Goal: Leave review/rating: Leave review/rating

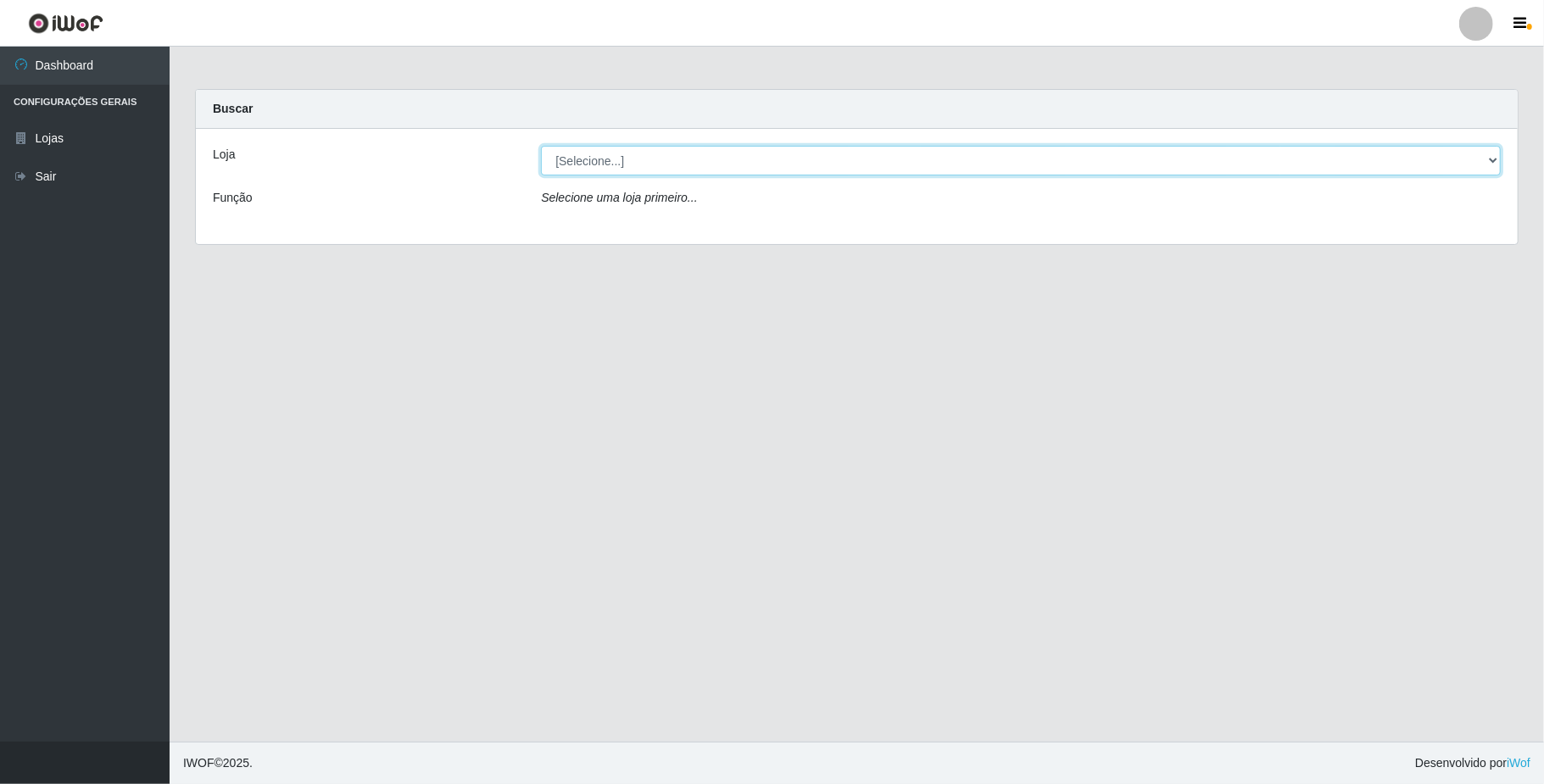
click at [632, 159] on select "[Selecione...] SuperFácil Atacado - Emaús" at bounding box center [1021, 160] width 960 height 29
select select "407"
click at [541, 146] on select "[Selecione...] SuperFácil Atacado - Emaús" at bounding box center [1021, 160] width 960 height 29
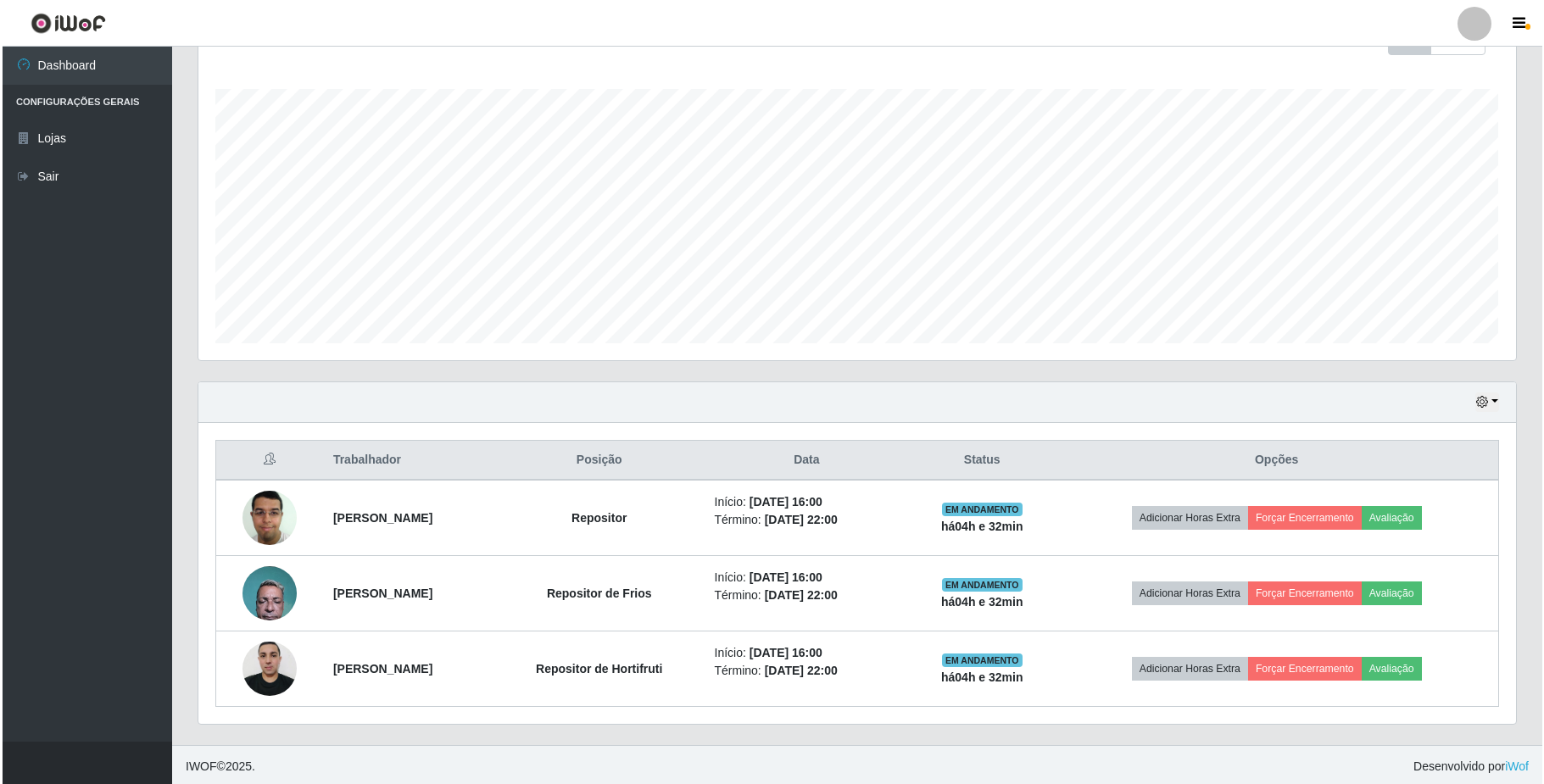
scroll to position [269, 0]
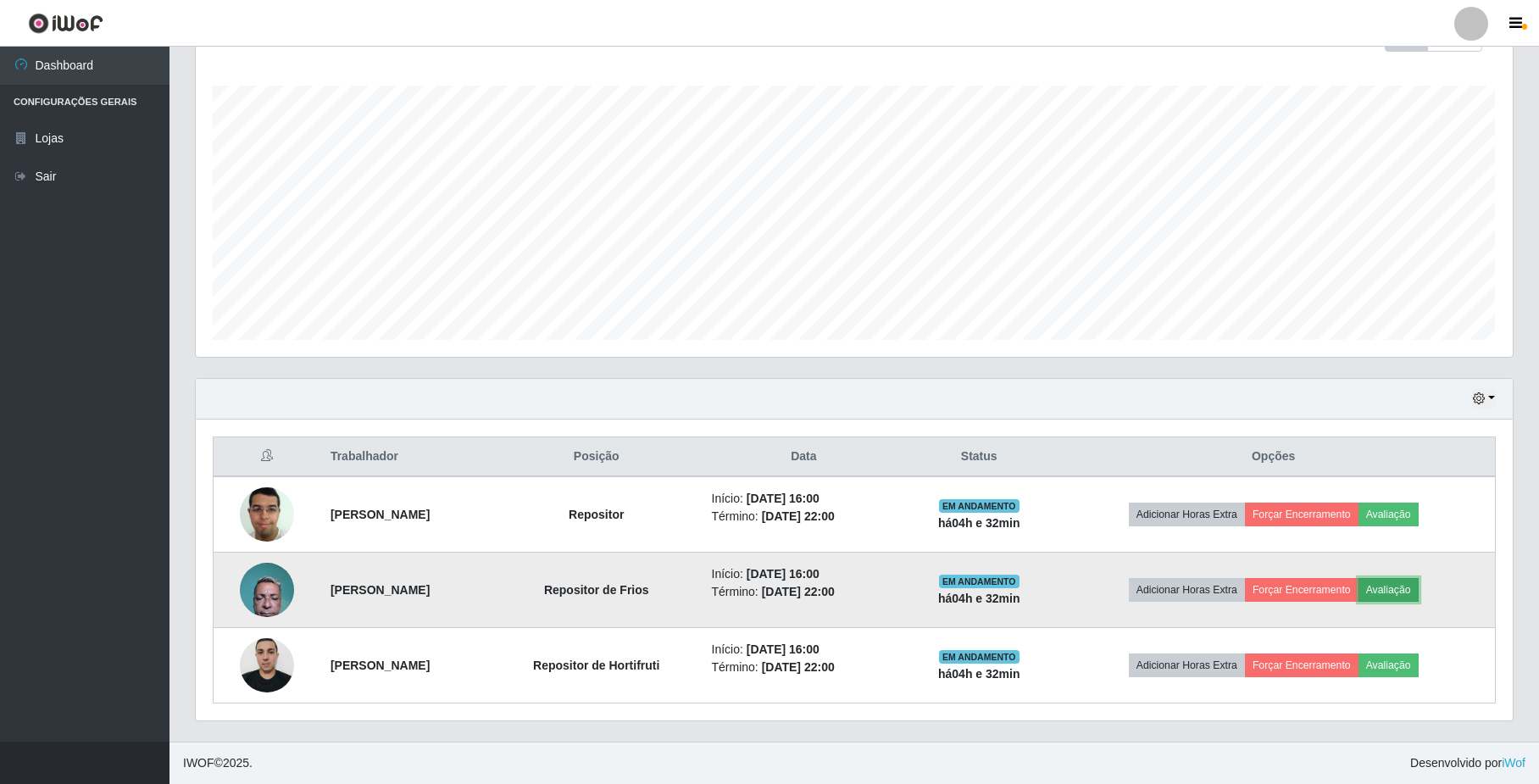
click at [1413, 587] on button "Avaliação" at bounding box center [1389, 590] width 61 height 24
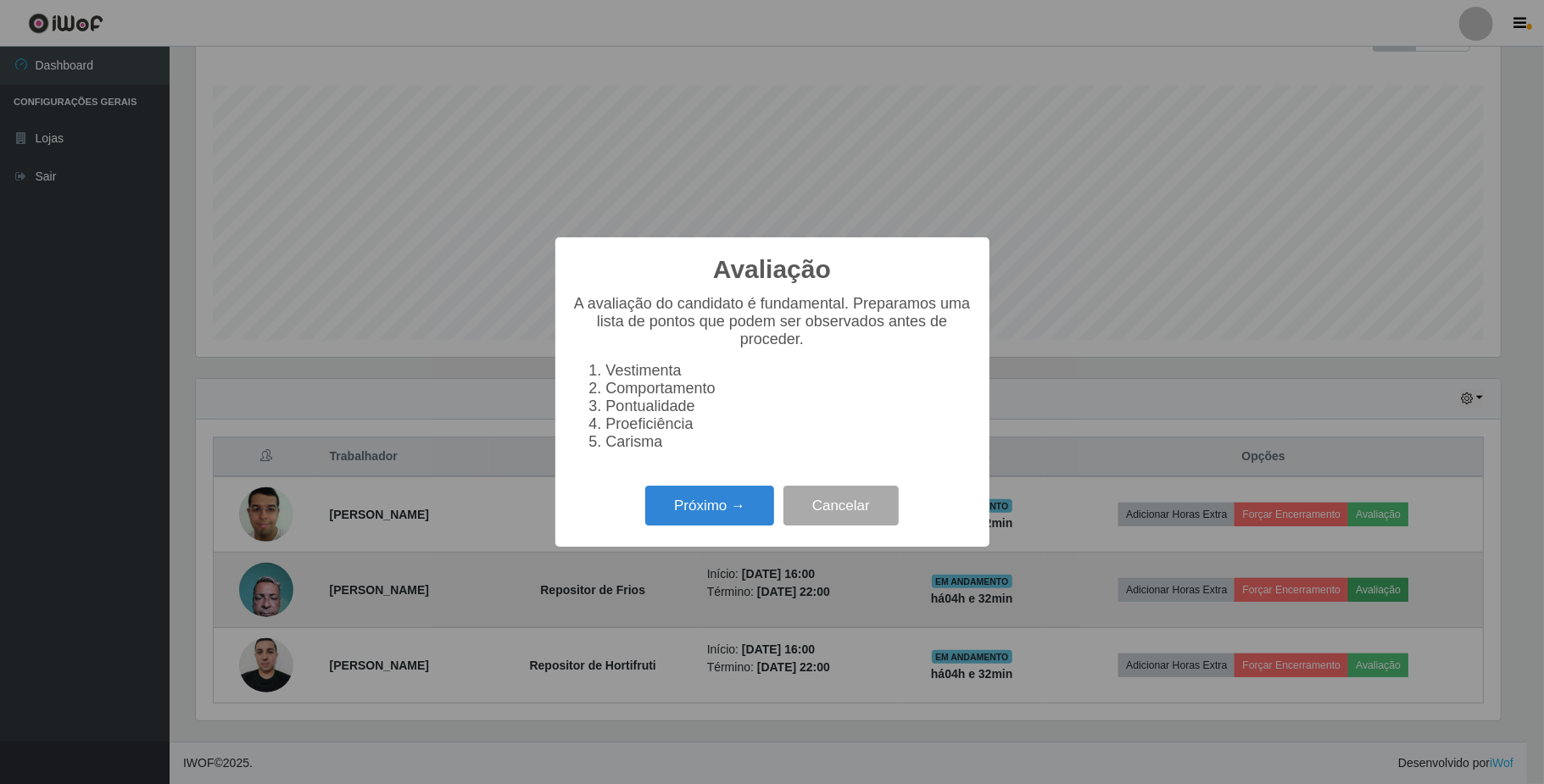
scroll to position [353, 1304]
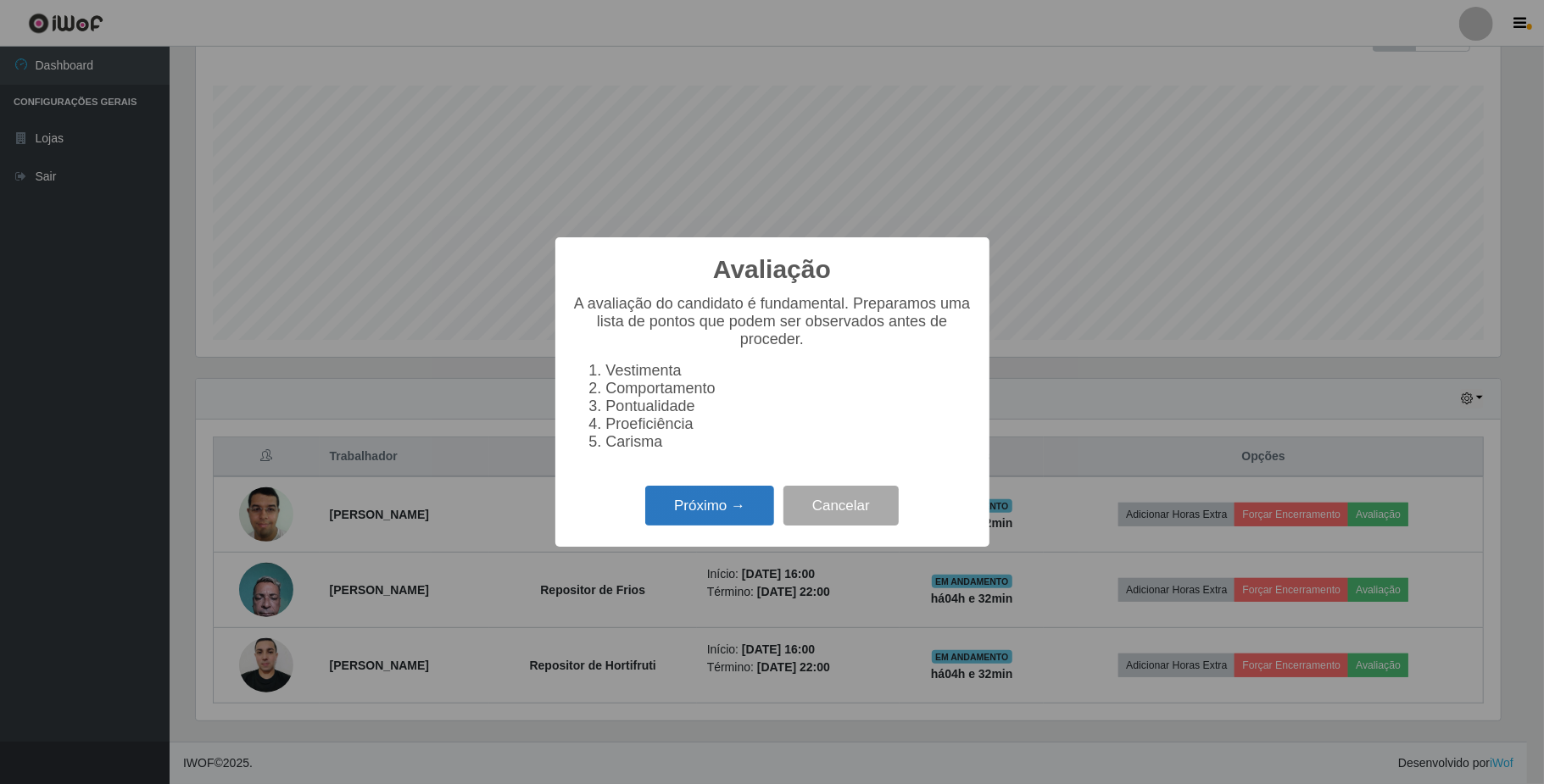
click at [714, 513] on button "Próximo →" at bounding box center [710, 505] width 129 height 40
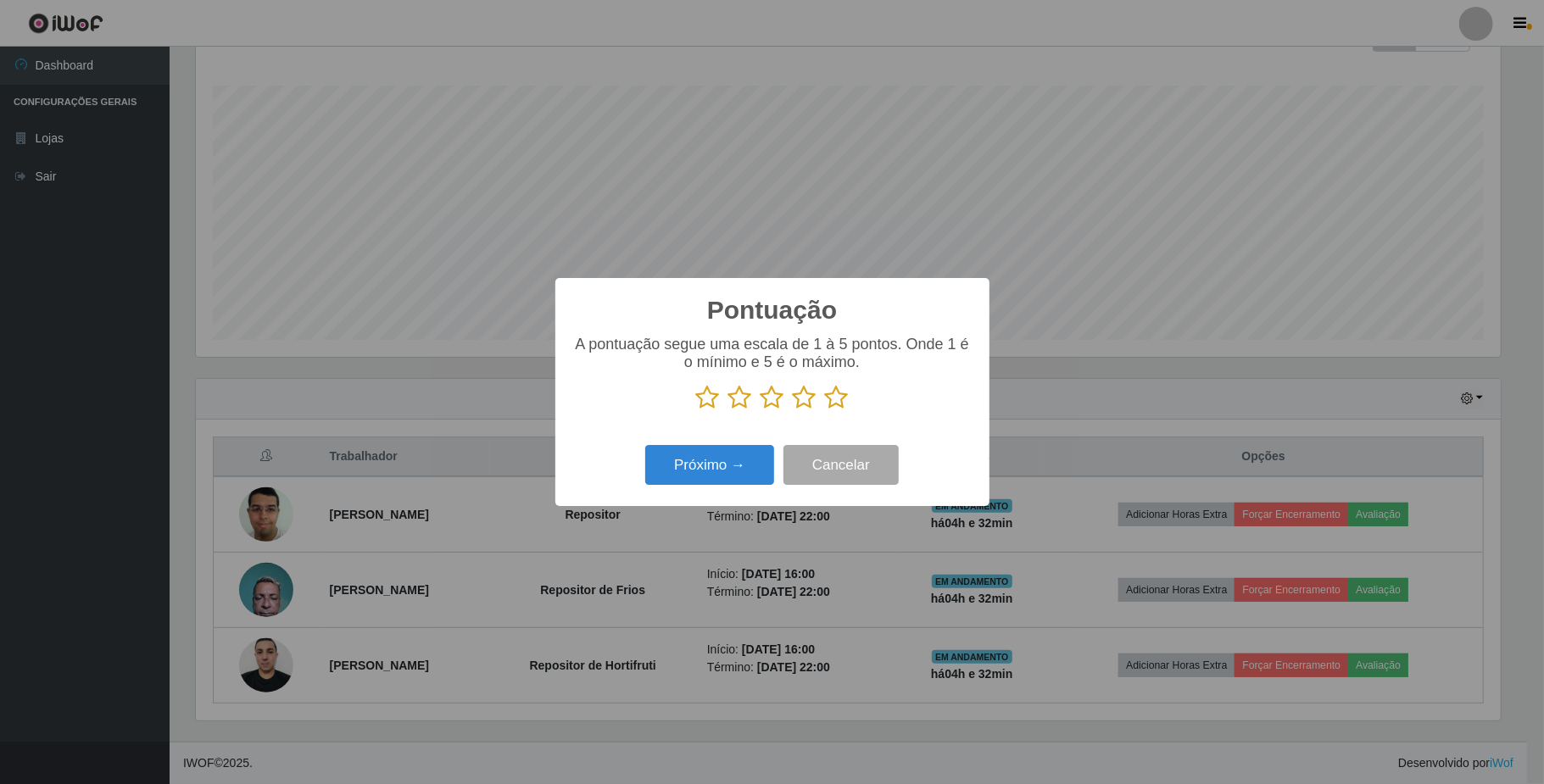
scroll to position [846993, 846560]
click at [835, 395] on icon at bounding box center [836, 397] width 24 height 26
click at [825, 410] on input "radio" at bounding box center [825, 410] width 0 height 0
click at [716, 470] on button "Próximo →" at bounding box center [710, 464] width 129 height 40
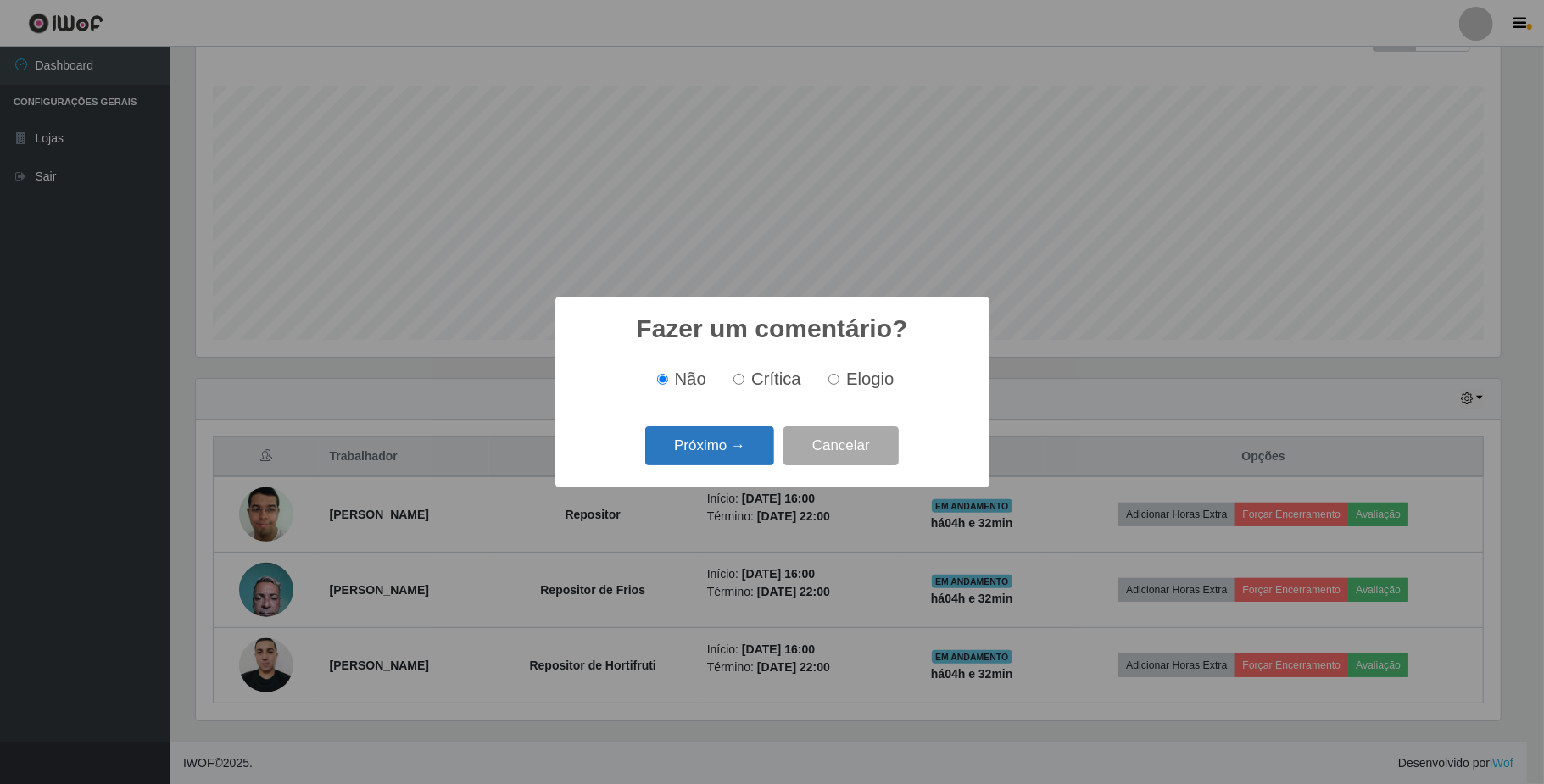
click at [697, 444] on button "Próximo →" at bounding box center [710, 445] width 129 height 40
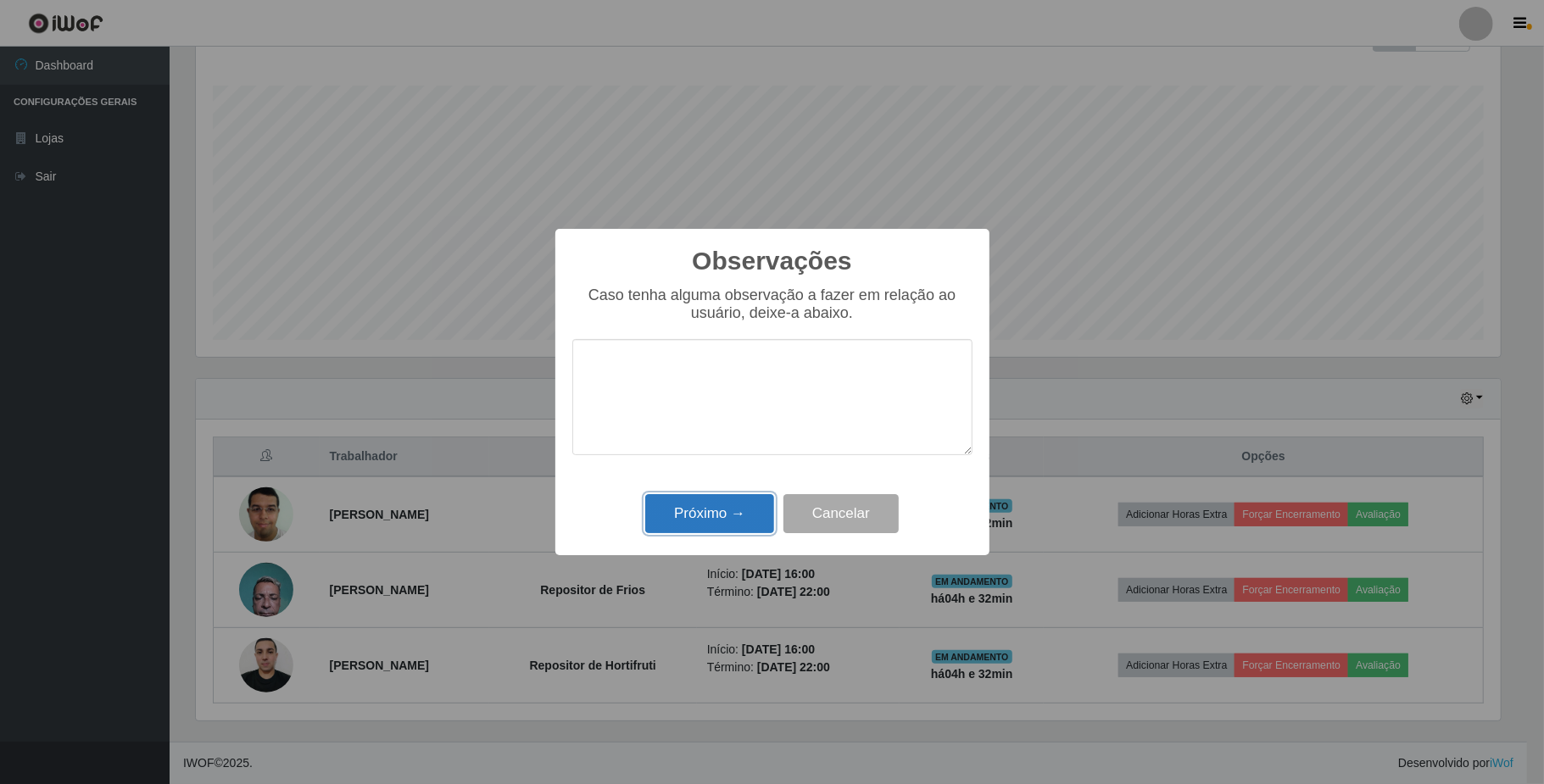
click at [726, 511] on button "Próximo →" at bounding box center [710, 513] width 129 height 40
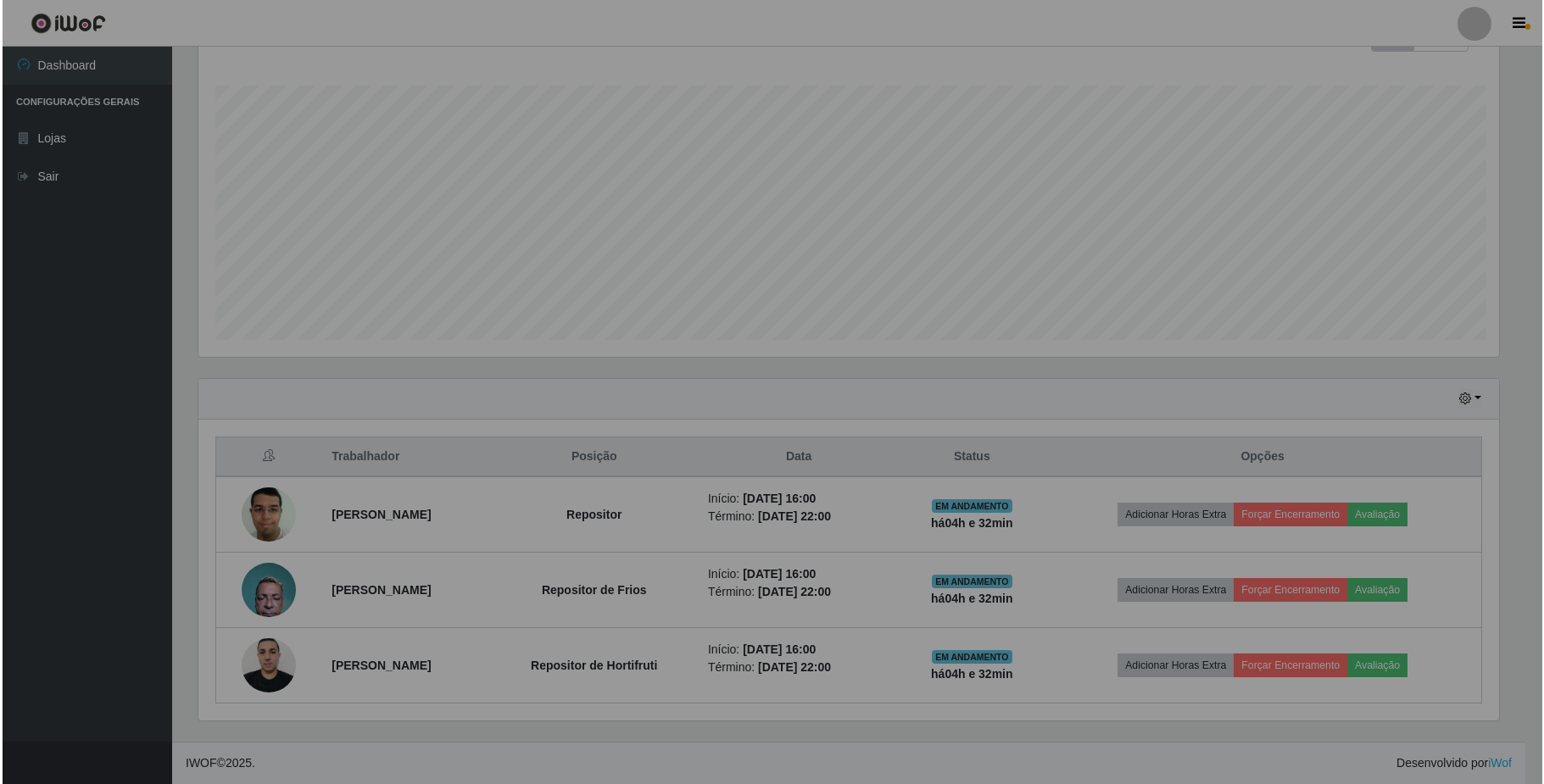
scroll to position [353, 1317]
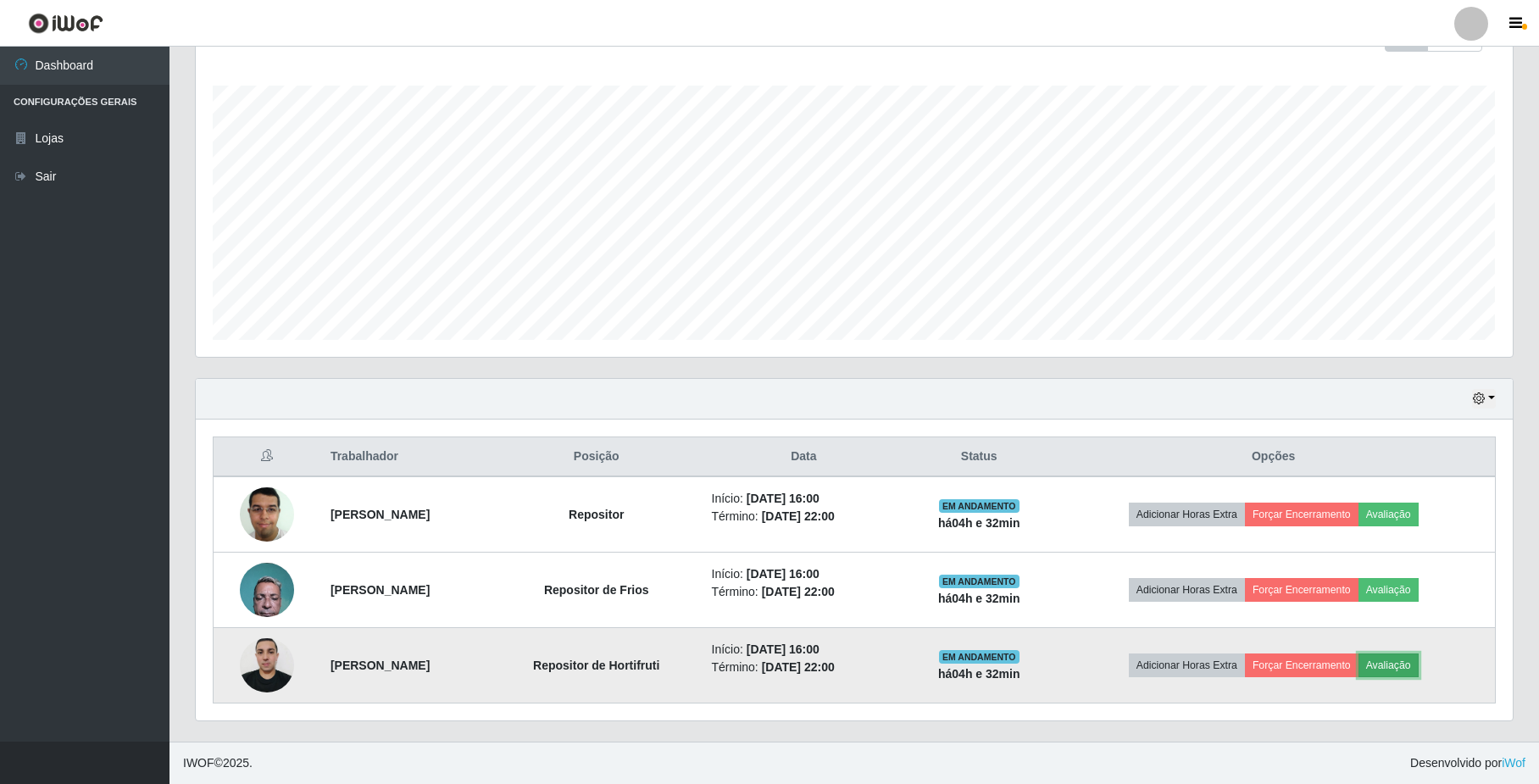
click at [1418, 666] on button "Avaliação" at bounding box center [1389, 665] width 61 height 24
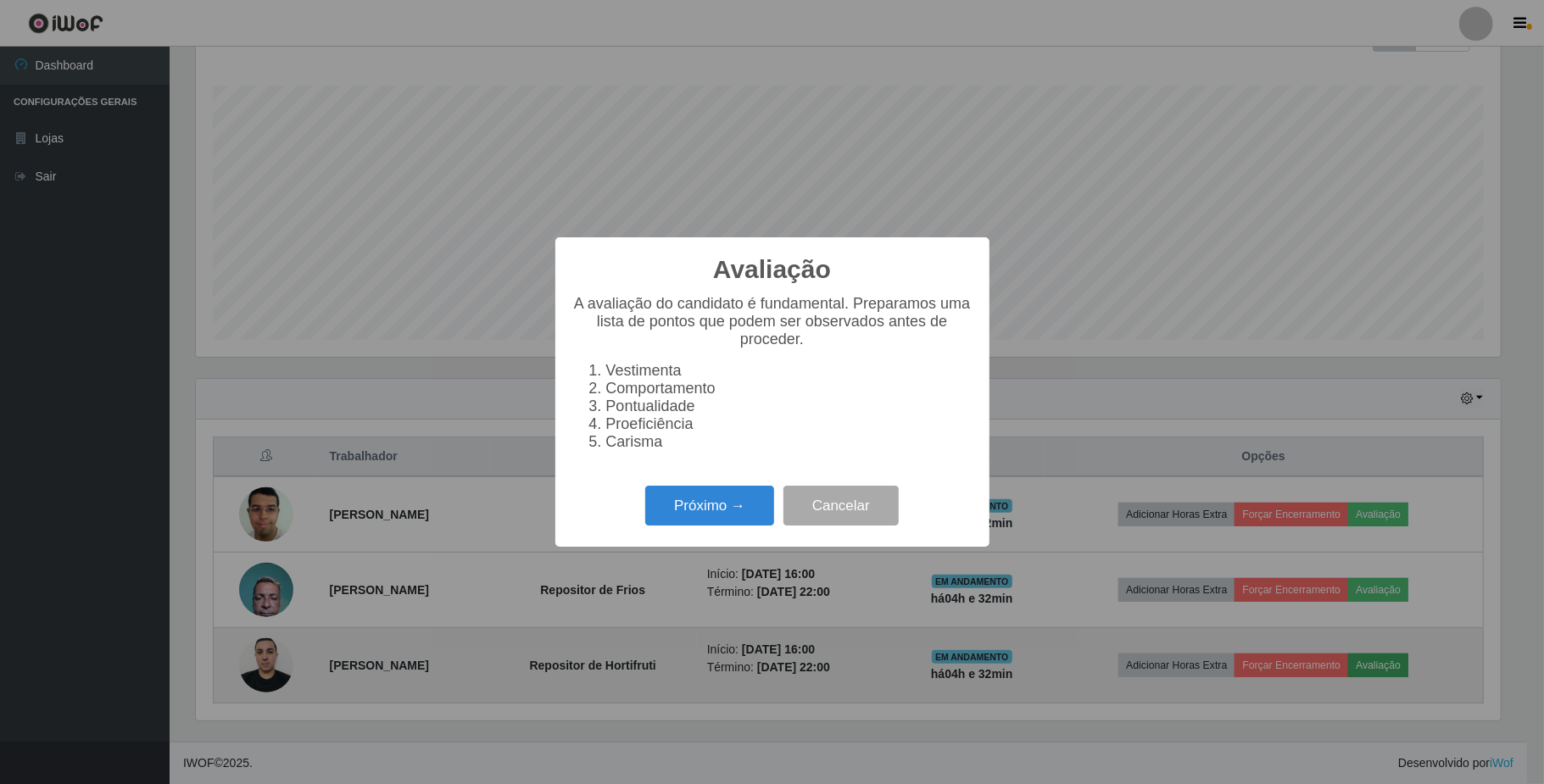
scroll to position [353, 1304]
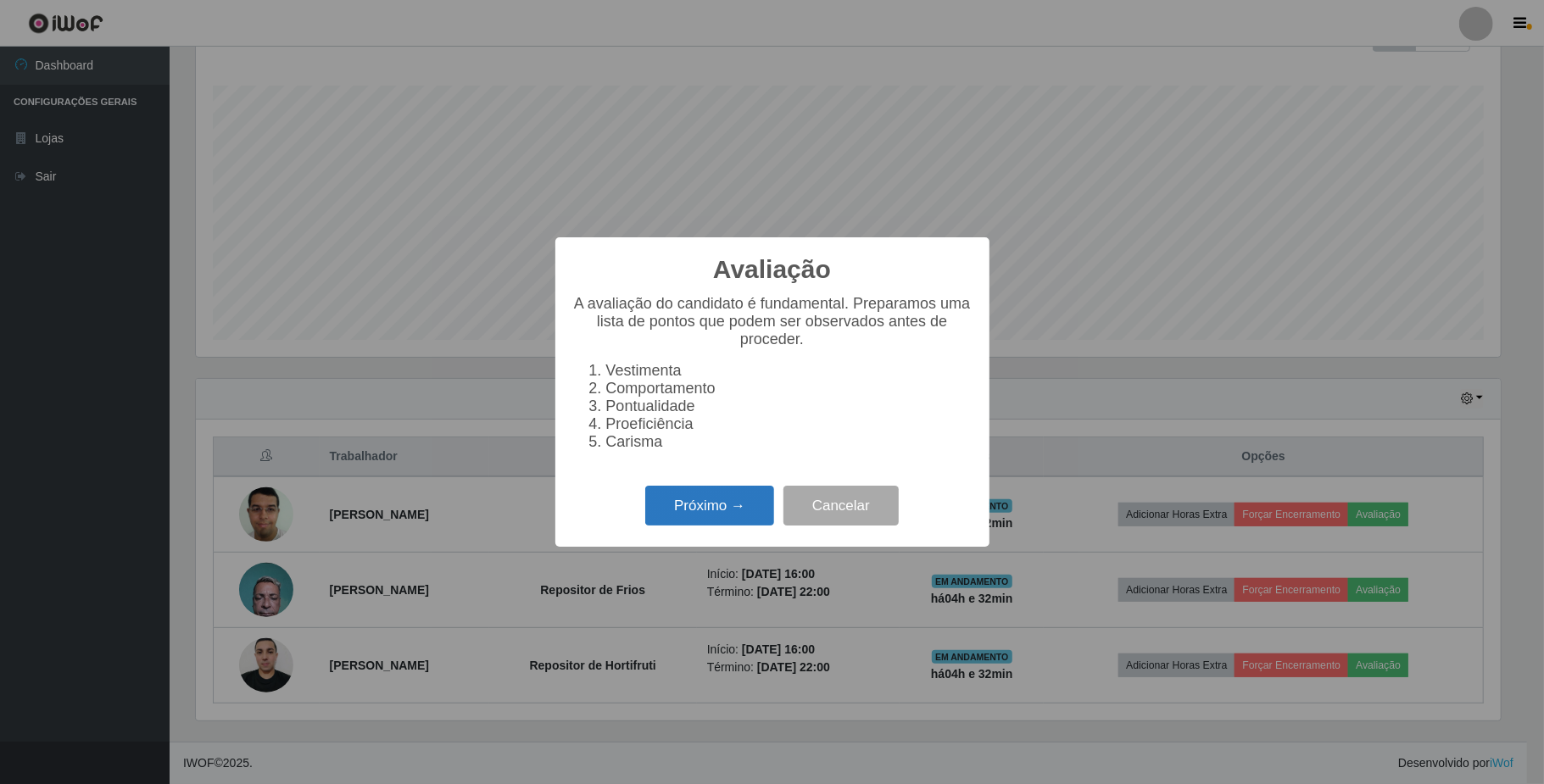
click at [735, 513] on button "Próximo →" at bounding box center [710, 505] width 129 height 40
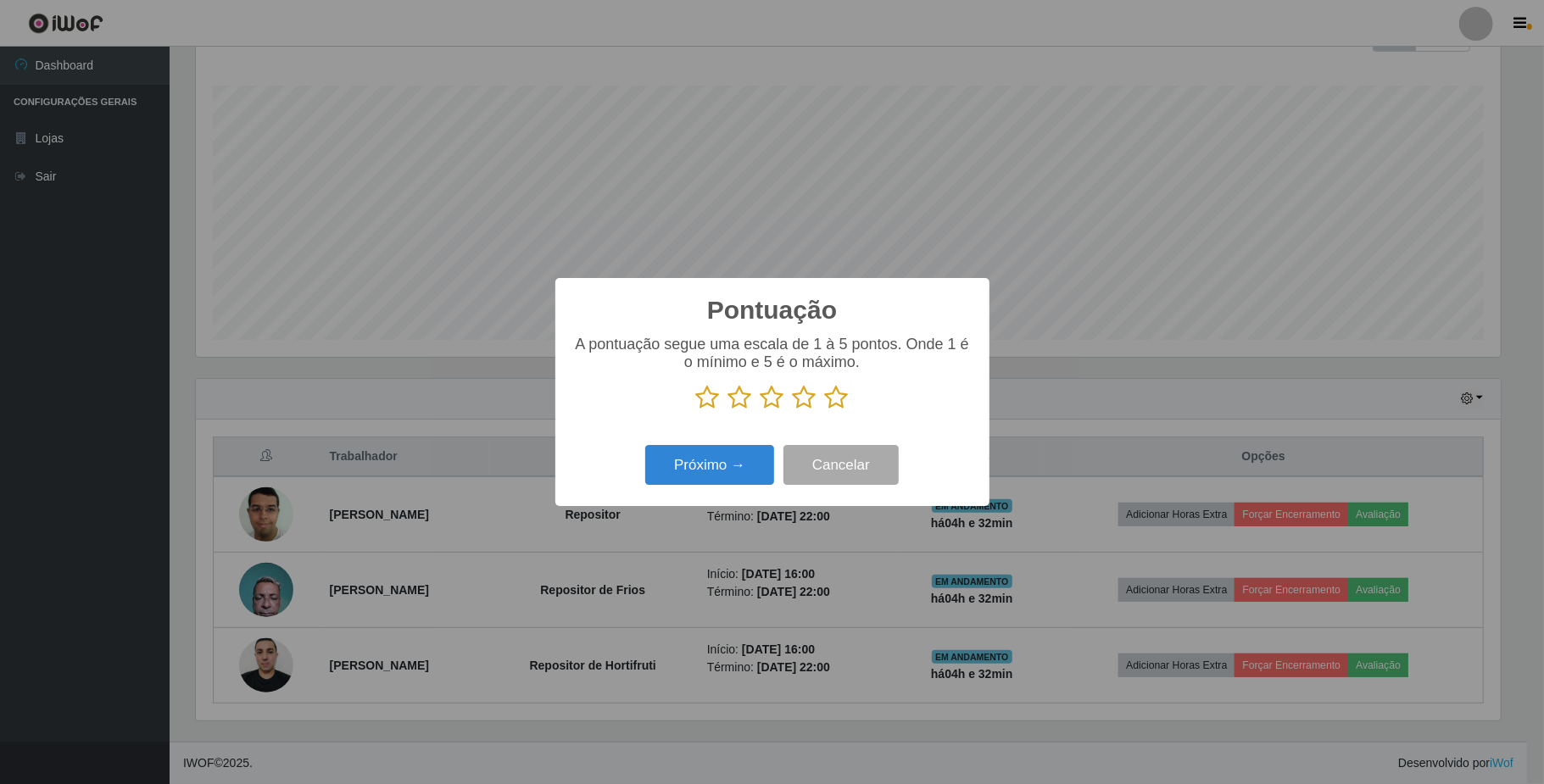
click at [841, 398] on icon at bounding box center [836, 397] width 24 height 26
click at [825, 410] on input "radio" at bounding box center [825, 410] width 0 height 0
click at [709, 459] on button "Próximo →" at bounding box center [710, 464] width 129 height 40
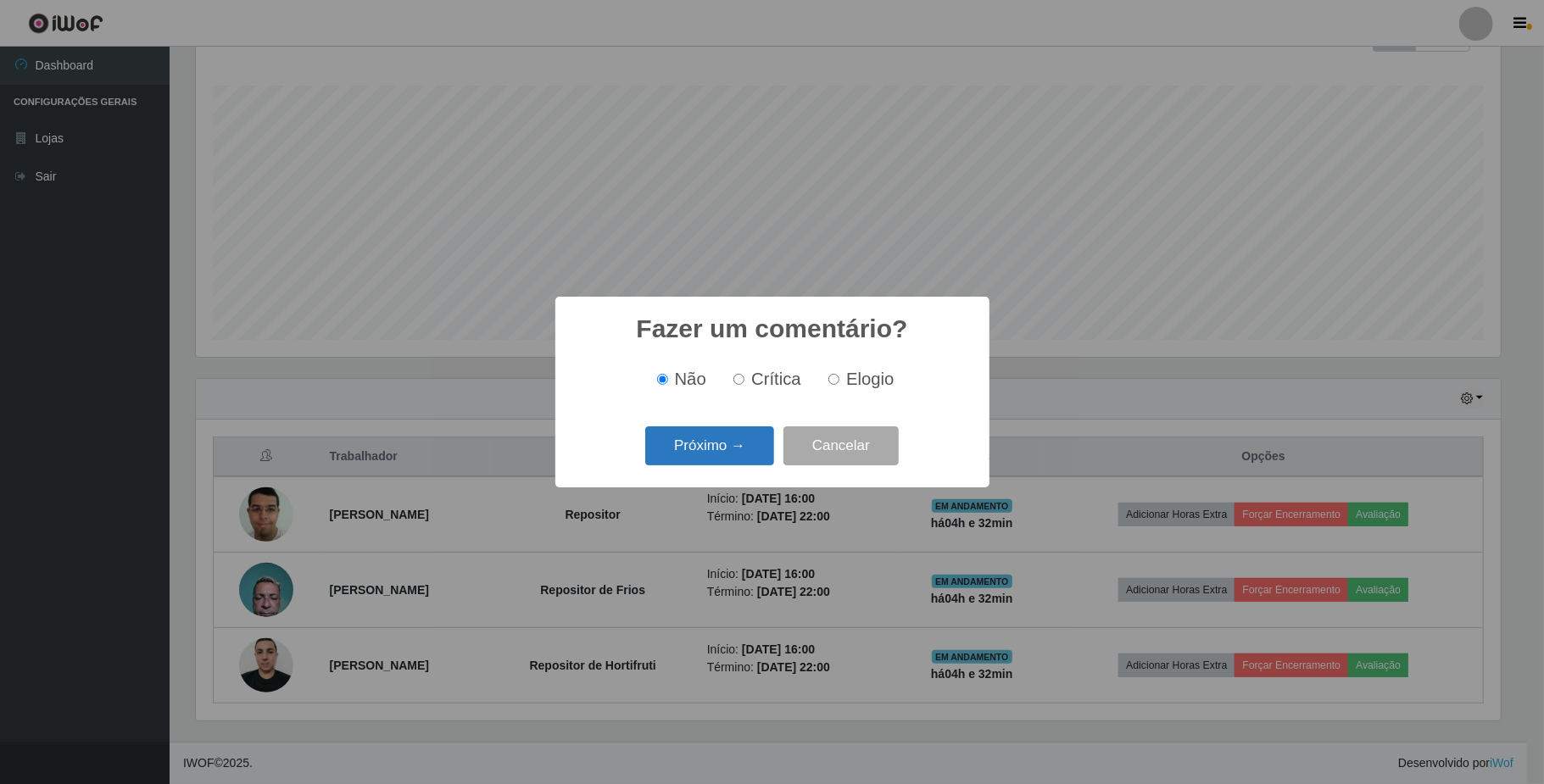
click at [716, 455] on button "Próximo →" at bounding box center [710, 445] width 129 height 40
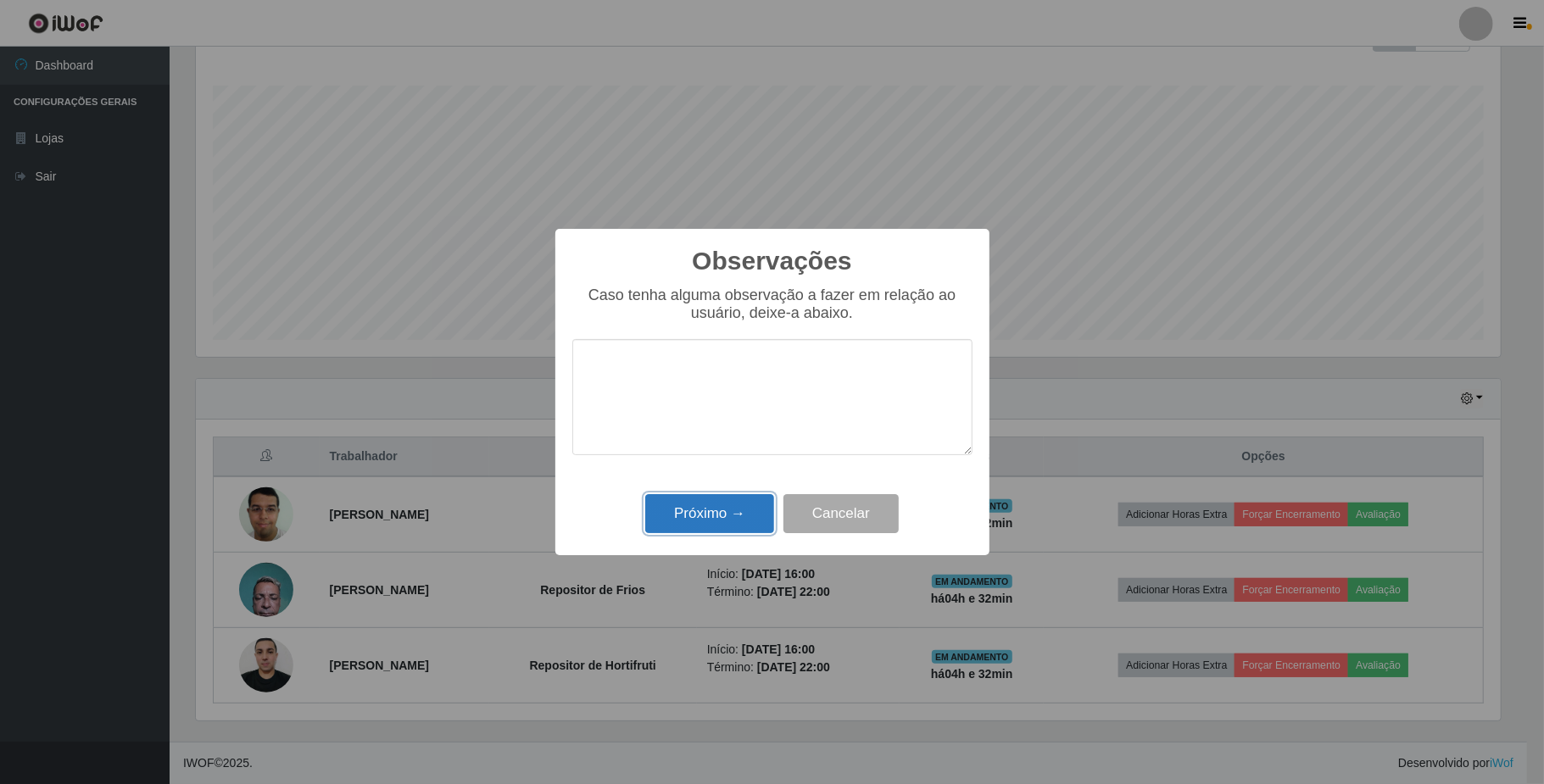
click at [737, 512] on button "Próximo →" at bounding box center [710, 513] width 129 height 40
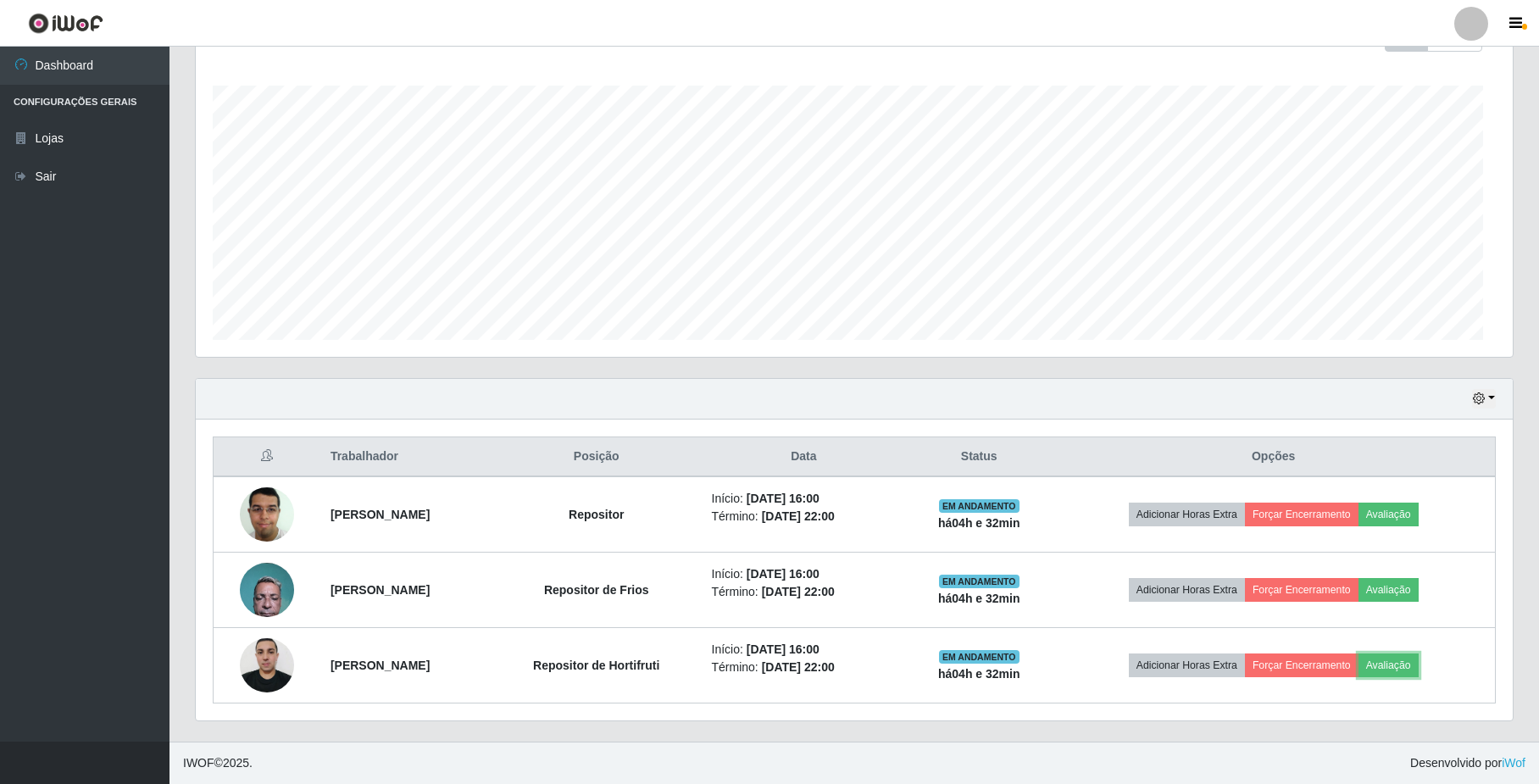
scroll to position [353, 1316]
click at [1486, 393] on button "button" at bounding box center [1484, 399] width 24 height 20
click at [1425, 461] on button "1 dia" at bounding box center [1428, 464] width 134 height 36
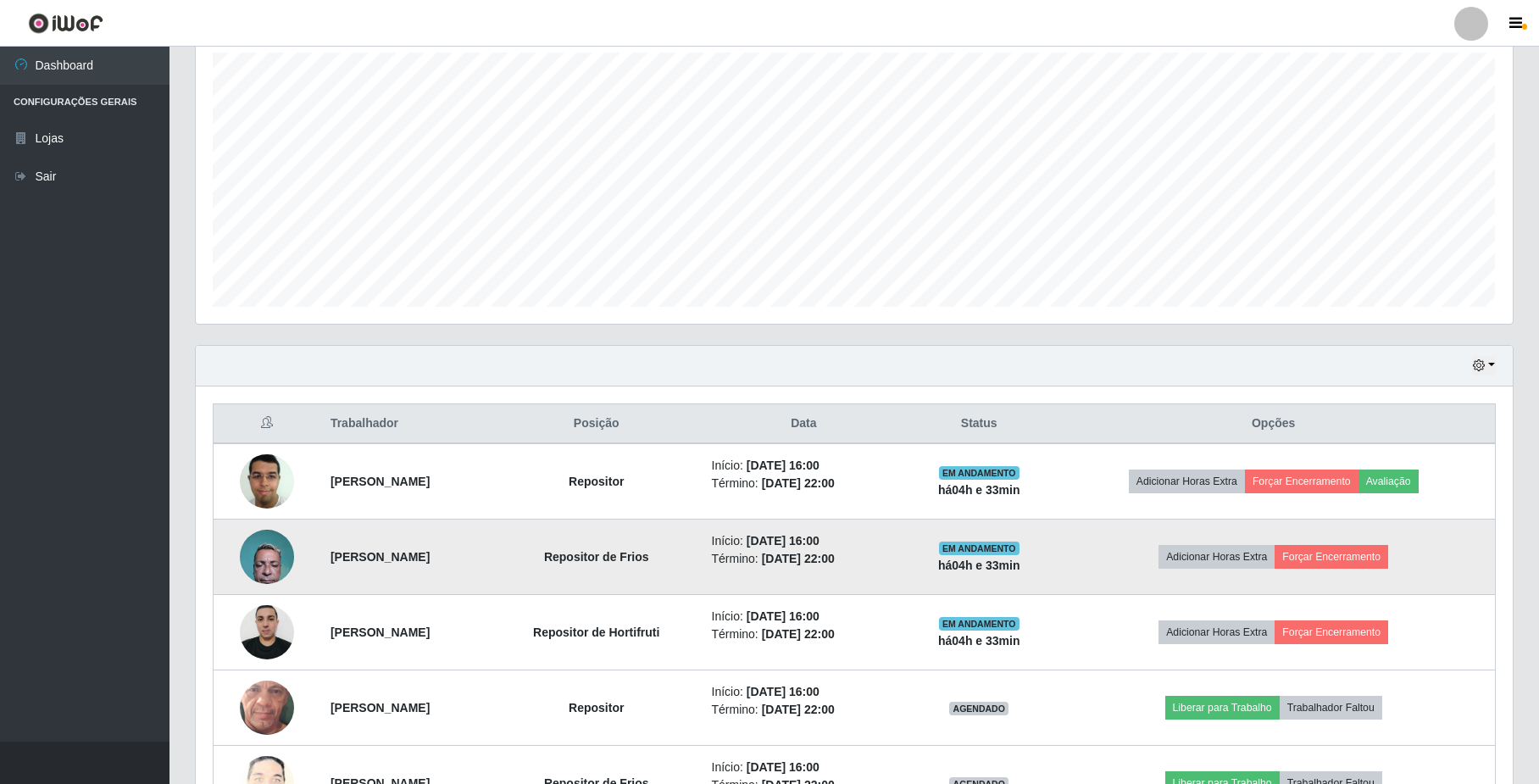
scroll to position [339, 0]
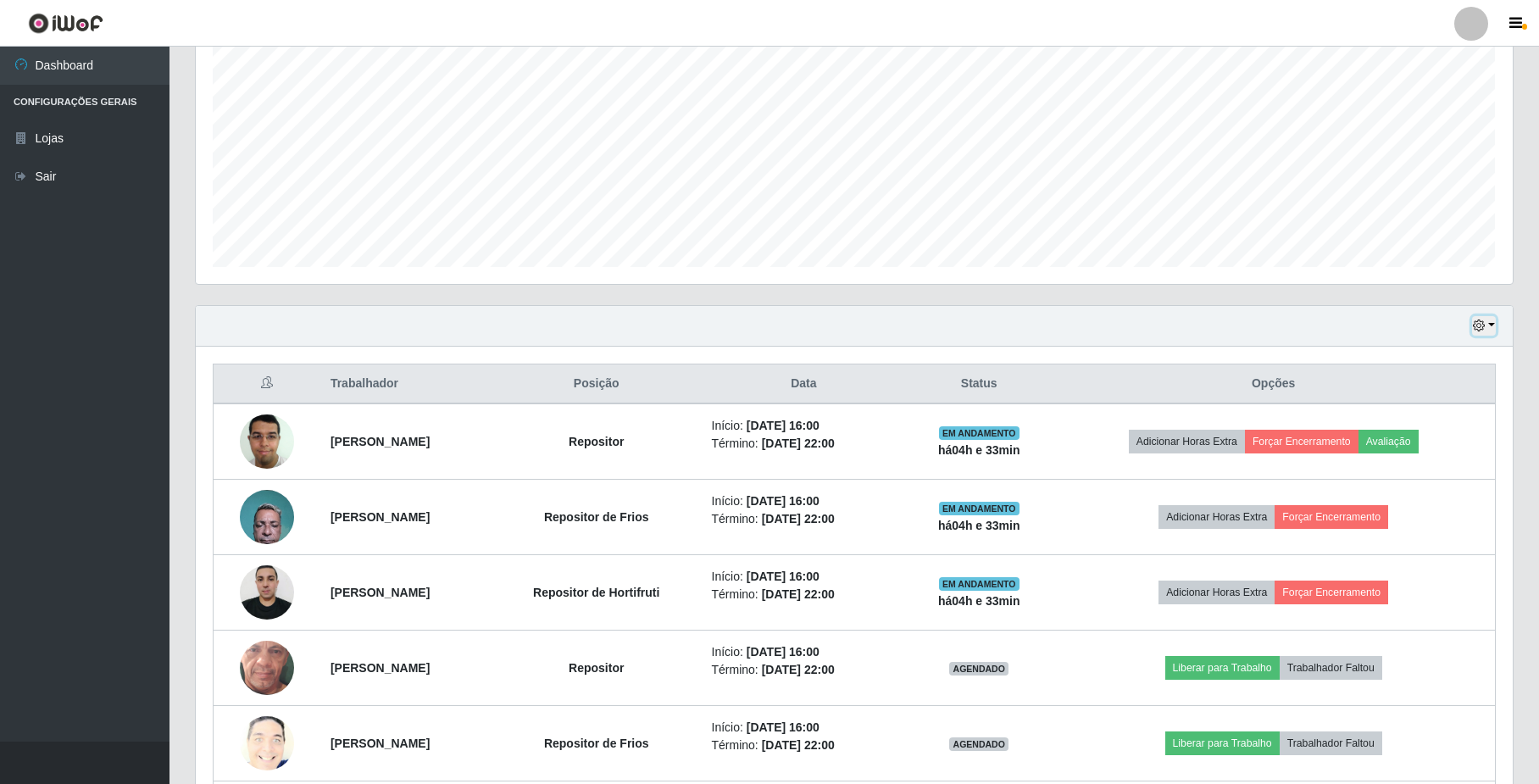
click at [1490, 325] on button "button" at bounding box center [1484, 326] width 24 height 20
click at [1411, 353] on button "Hoje" at bounding box center [1428, 355] width 134 height 36
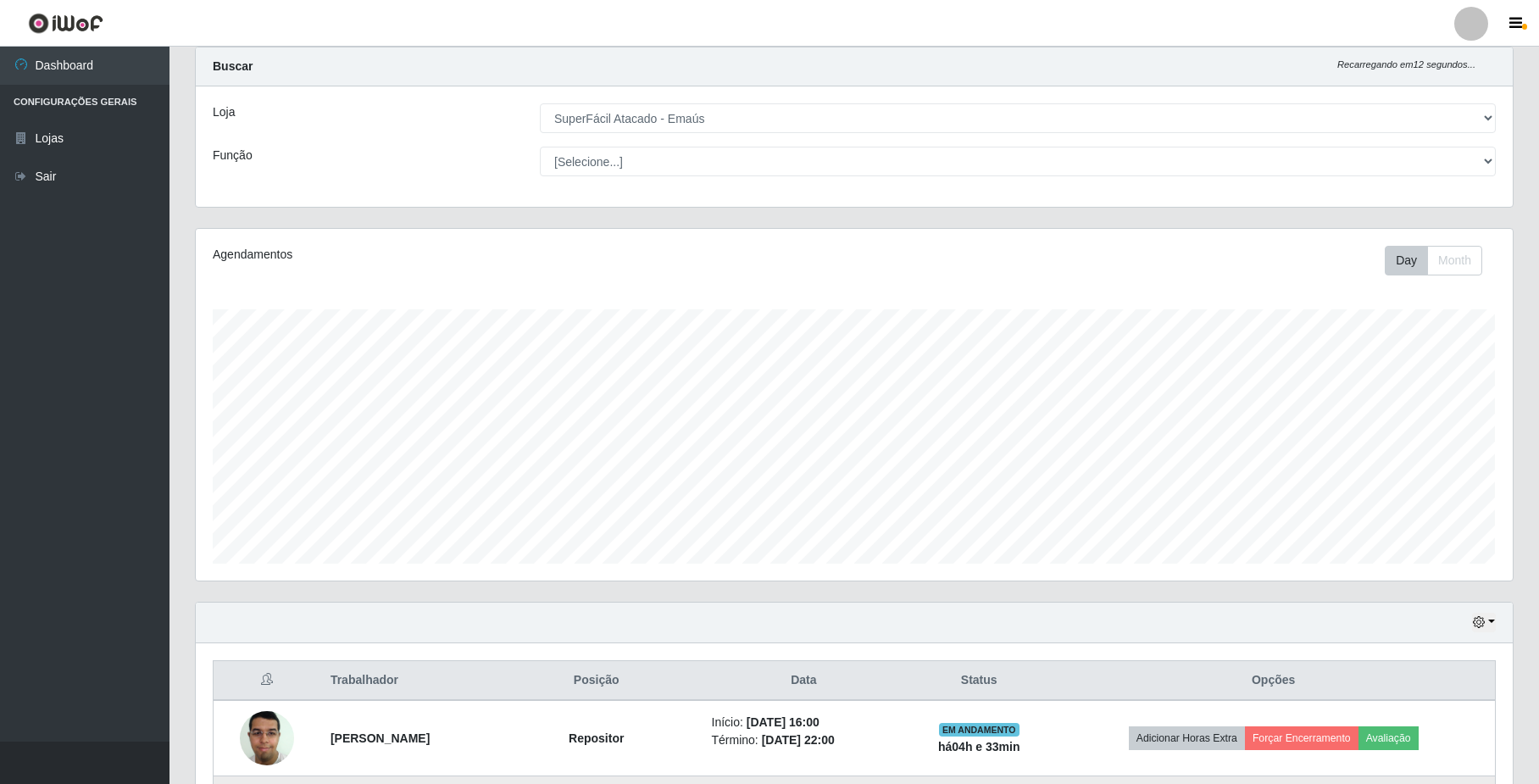
scroll to position [269, 0]
